Goal: Information Seeking & Learning: Learn about a topic

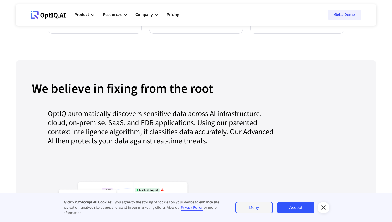
scroll to position [497, 0]
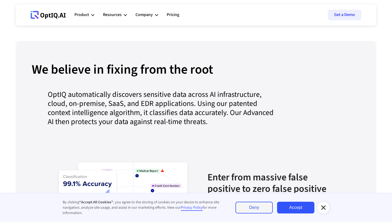
click at [263, 208] on link "Deny" at bounding box center [254, 208] width 37 height 12
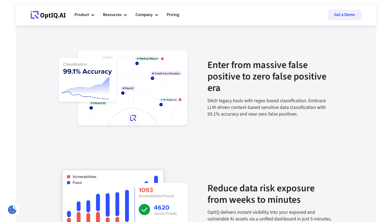
scroll to position [598, 0]
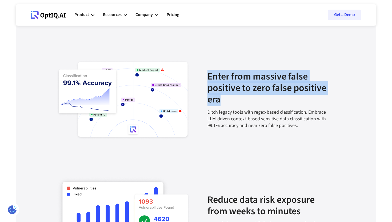
drag, startPoint x: 208, startPoint y: 75, endPoint x: 235, endPoint y: 100, distance: 36.6
click at [235, 100] on div "Enter from massive false positive to zero false positive era" at bounding box center [272, 90] width 128 height 38
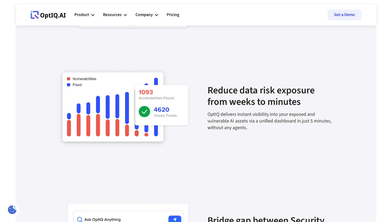
scroll to position [723, 0]
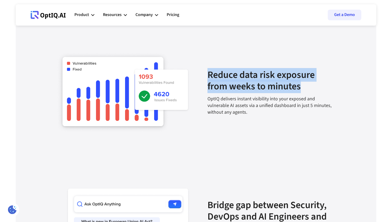
drag, startPoint x: 205, startPoint y: 70, endPoint x: 304, endPoint y: 90, distance: 101.2
click at [304, 90] on div "Reduce data risk exposure from weeks to minutes OptIQ delivers instant visibili…" at bounding box center [196, 80] width 297 height 117
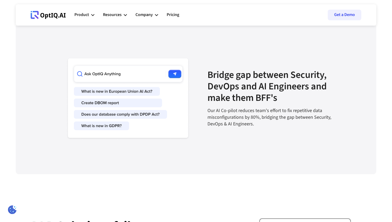
scroll to position [853, 0]
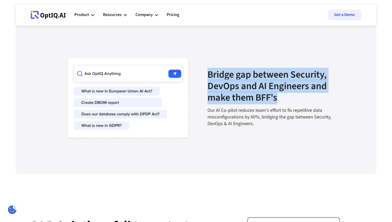
drag, startPoint x: 287, startPoint y: 97, endPoint x: 203, endPoint y: 72, distance: 87.7
click at [203, 72] on section "Bridge gap between Security, DevOps and AI Engineers and make them BFF's Our AI…" at bounding box center [196, 85] width 297 height 133
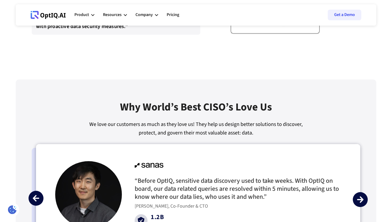
scroll to position [1173, 0]
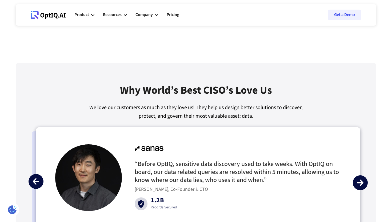
click at [194, 86] on div "Why World’s best CISO’s Love Us" at bounding box center [196, 93] width 152 height 19
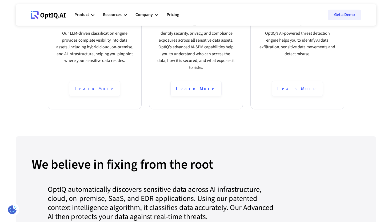
scroll to position [0, 0]
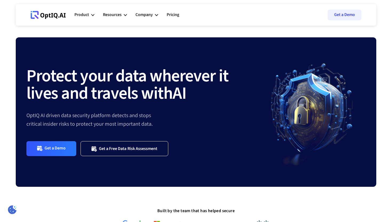
click at [113, 75] on strong "Protect your data wherever it lives and travels with" at bounding box center [127, 85] width 202 height 42
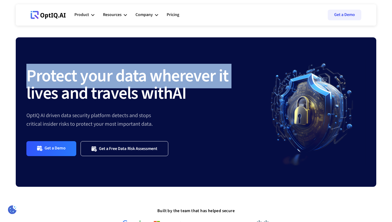
click at [113, 75] on strong "Protect your data wherever it lives and travels with" at bounding box center [127, 85] width 202 height 42
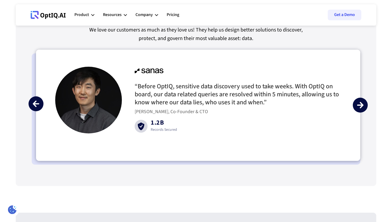
scroll to position [1319, 0]
